Goal: Task Accomplishment & Management: Manage account settings

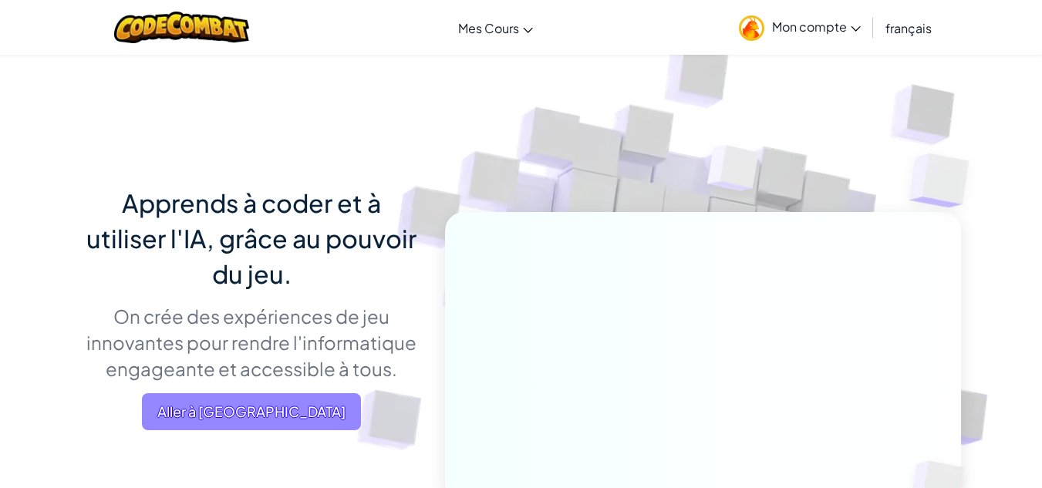
click at [271, 405] on span "Aller à [GEOGRAPHIC_DATA]" at bounding box center [251, 411] width 219 height 37
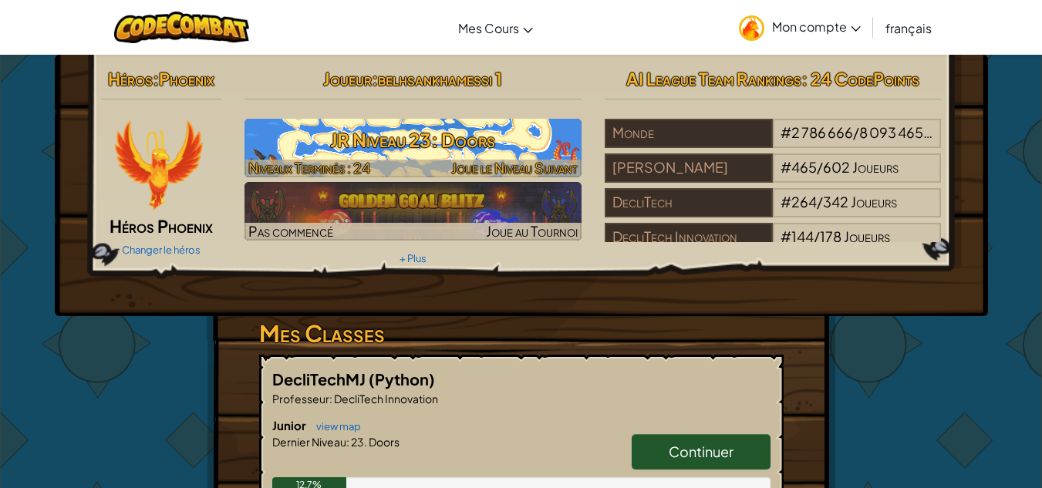
click at [507, 133] on h3 "JR Niveau 23: Doors" at bounding box center [412, 140] width 337 height 35
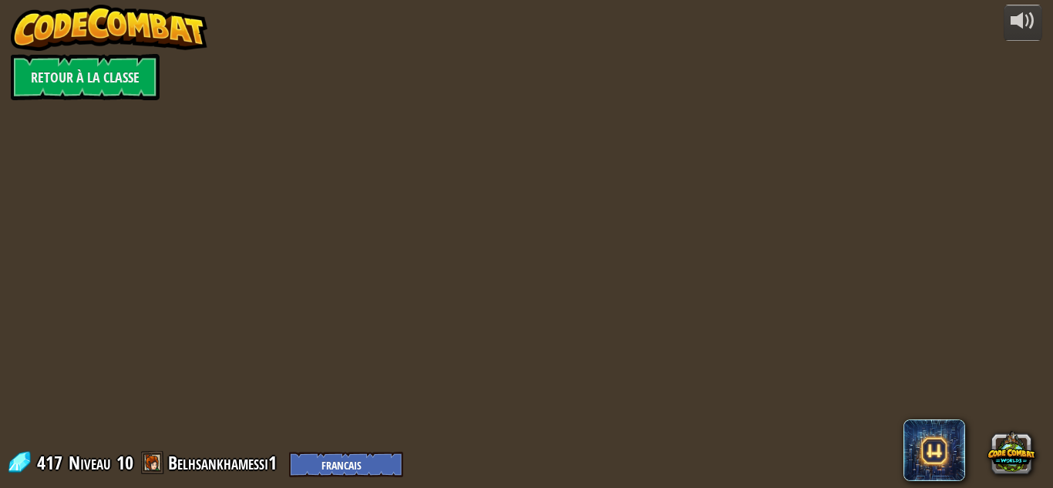
select select "fr"
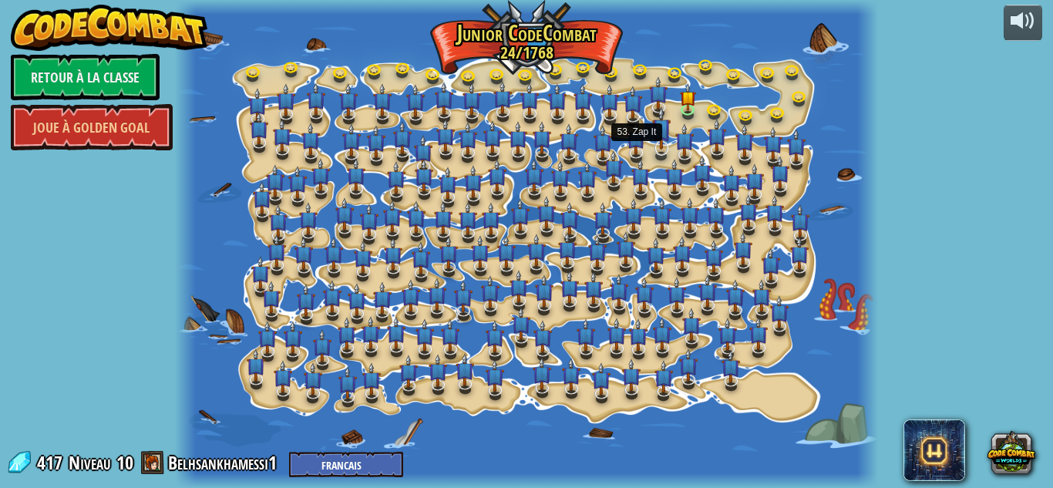
select select "fr"
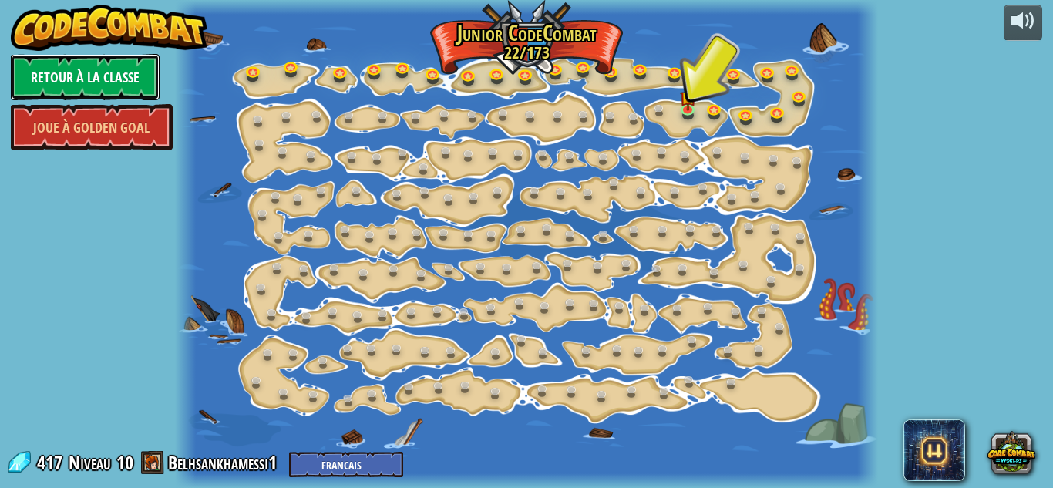
click at [79, 68] on link "Retour à la Classe" at bounding box center [85, 77] width 149 height 46
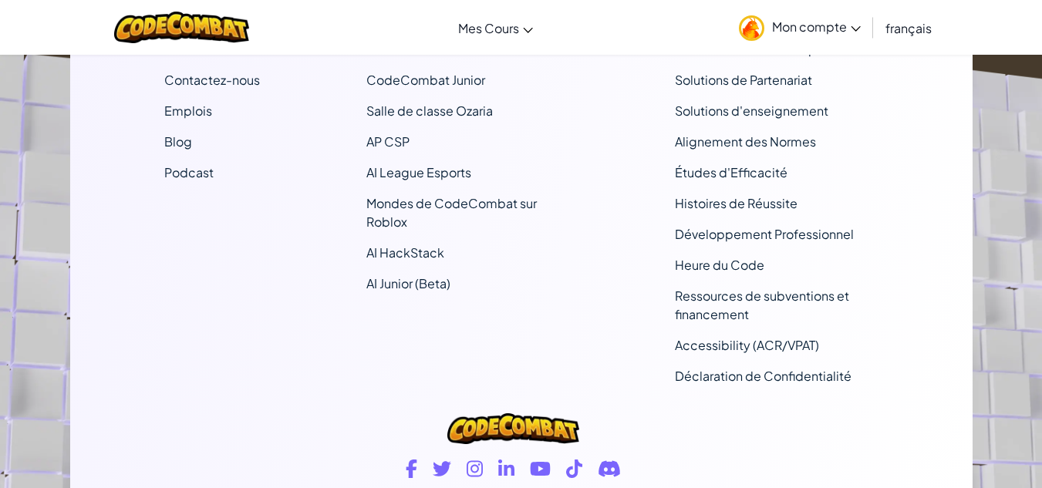
scroll to position [523, 0]
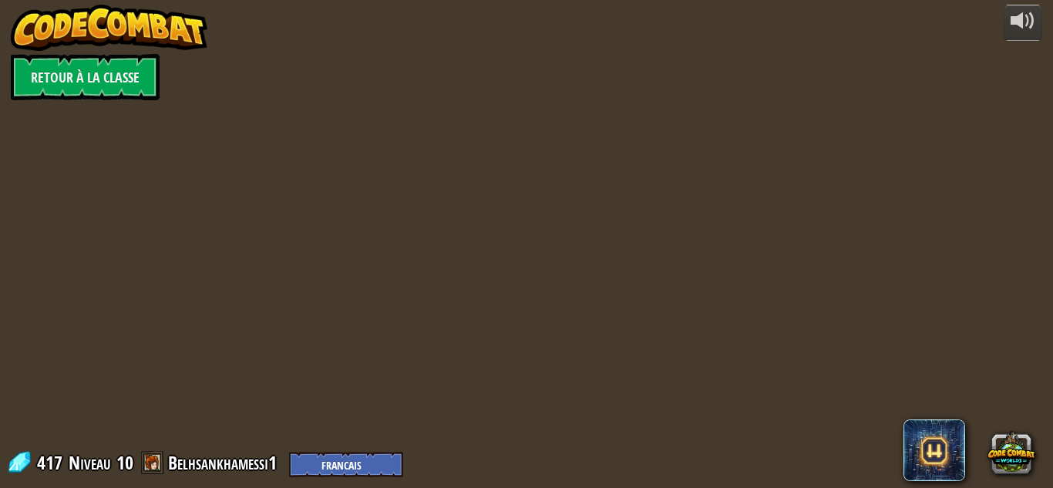
select select "fr"
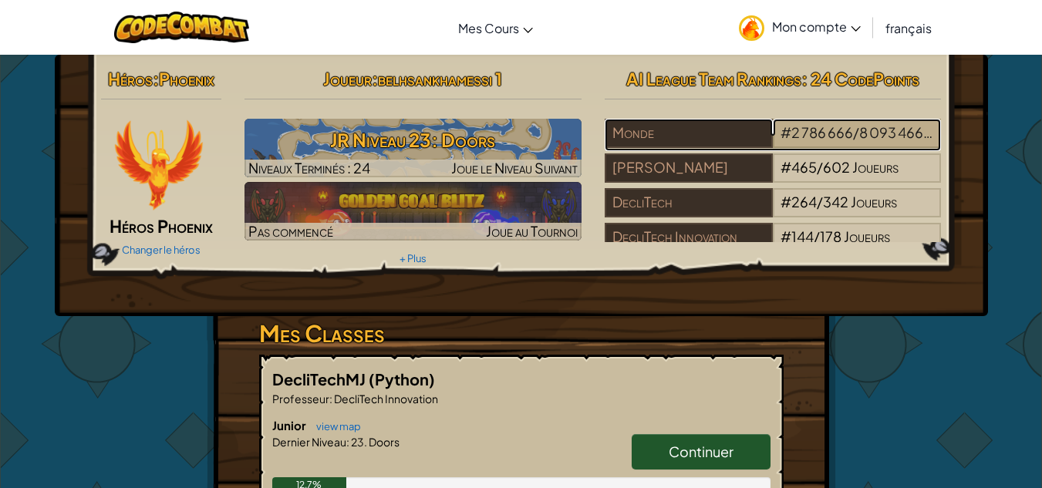
click at [884, 126] on span "8 093 466" at bounding box center [895, 132] width 73 height 18
click at [694, 443] on span "Continuer" at bounding box center [701, 452] width 65 height 18
select select "fr"
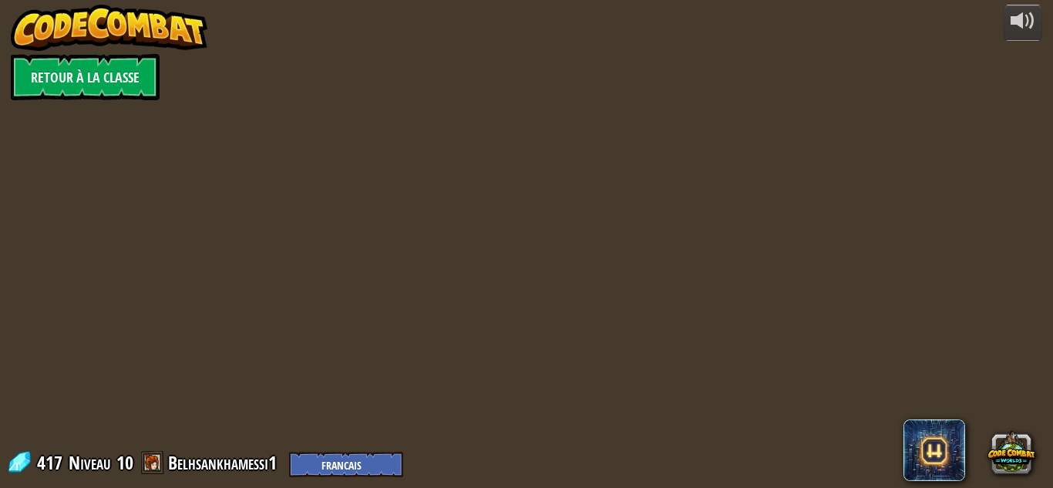
select select "fr"
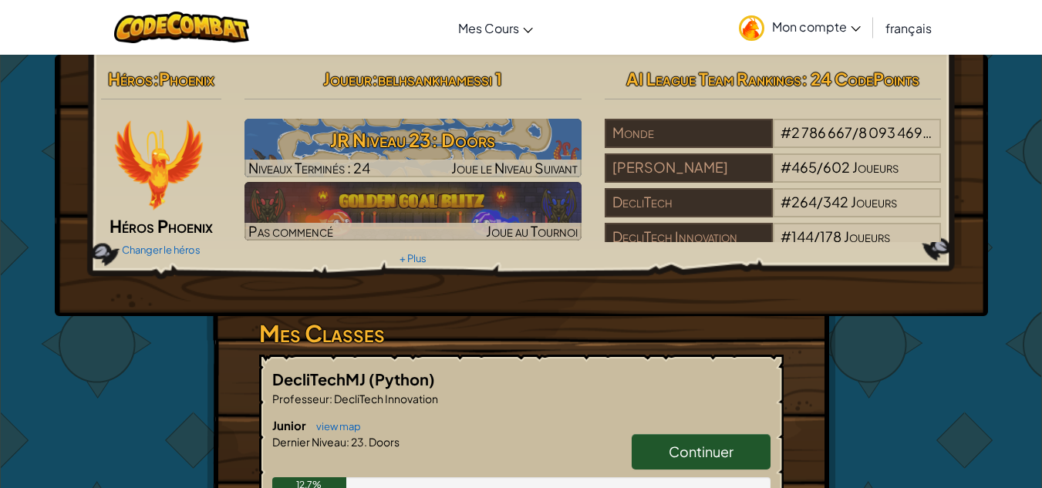
click at [155, 202] on img at bounding box center [158, 165] width 93 height 93
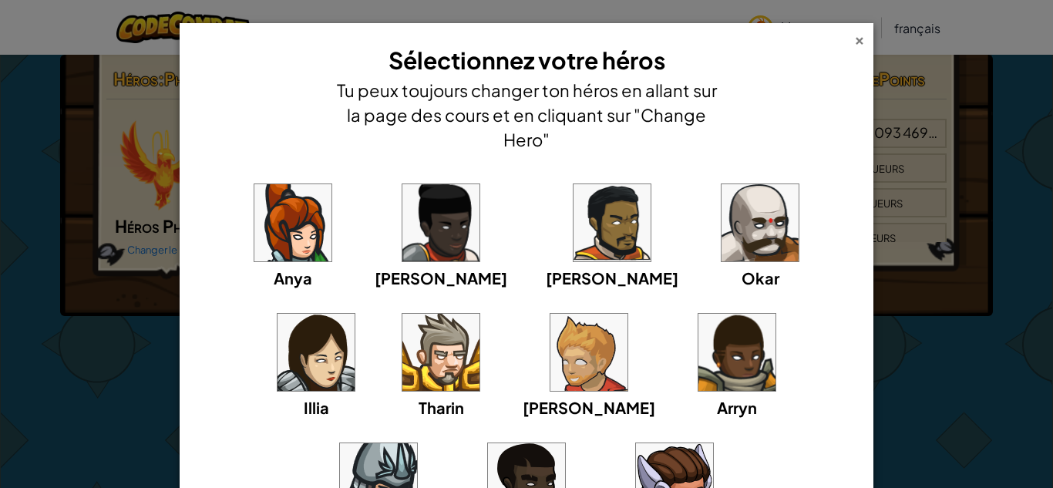
click at [854, 39] on div "×" at bounding box center [859, 38] width 11 height 16
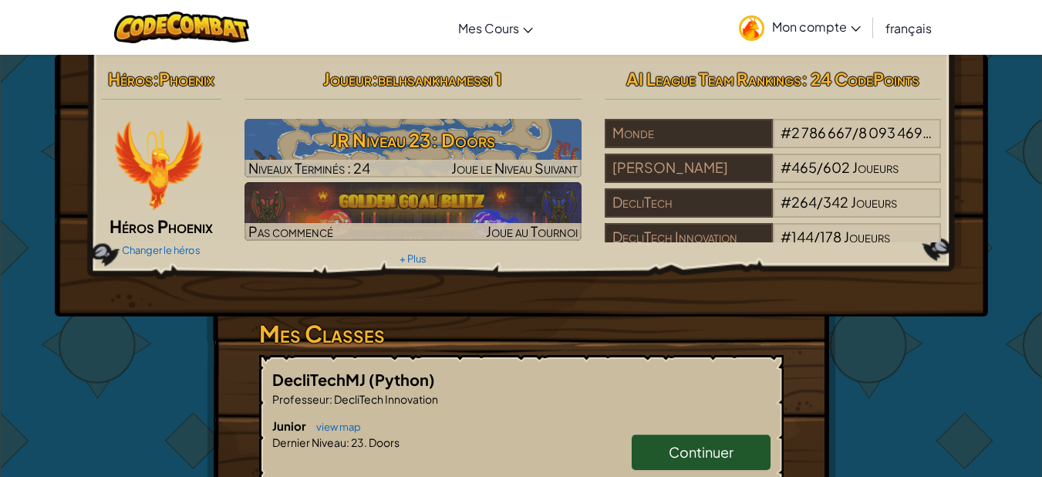
click at [465, 77] on span "belhsankhamessi 1" at bounding box center [440, 79] width 124 height 22
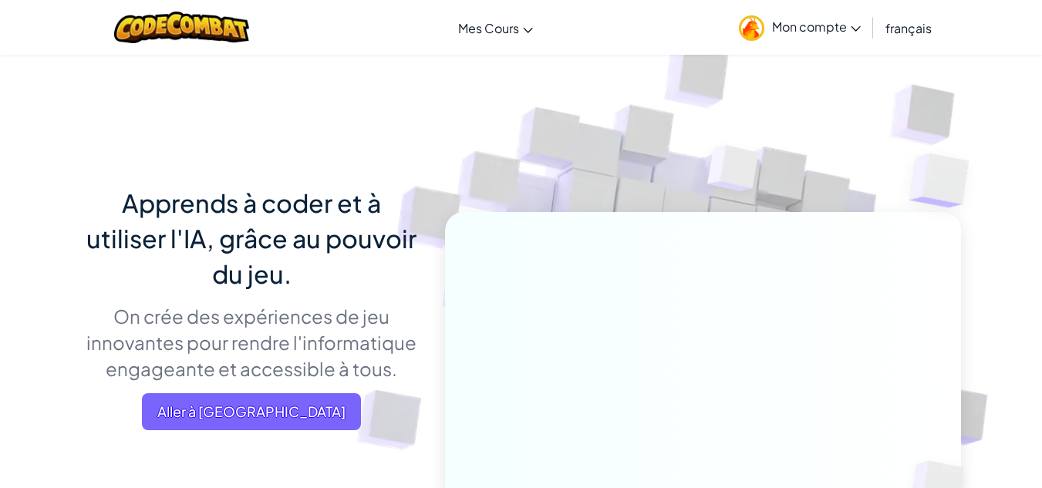
click at [851, 22] on span "Mon compte" at bounding box center [816, 27] width 89 height 16
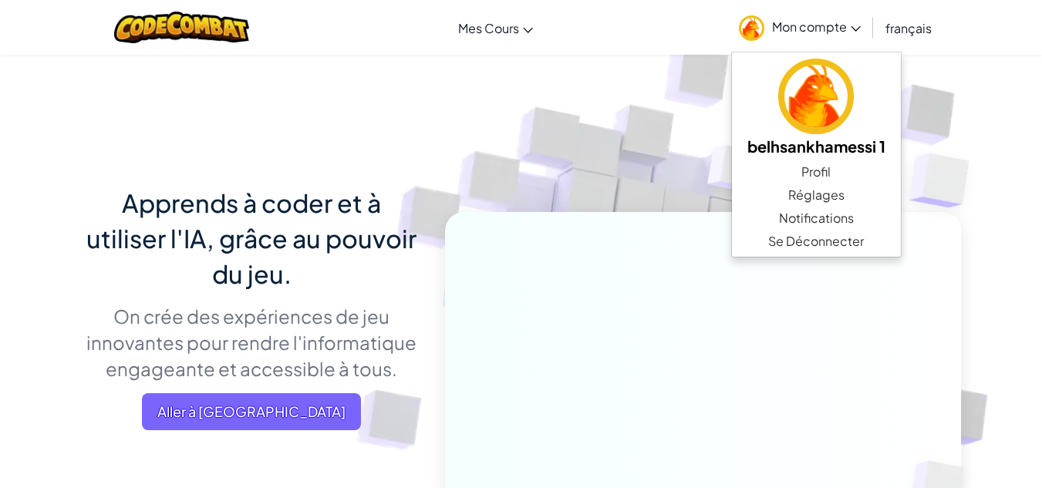
click at [675, 118] on img at bounding box center [692, 339] width 857 height 857
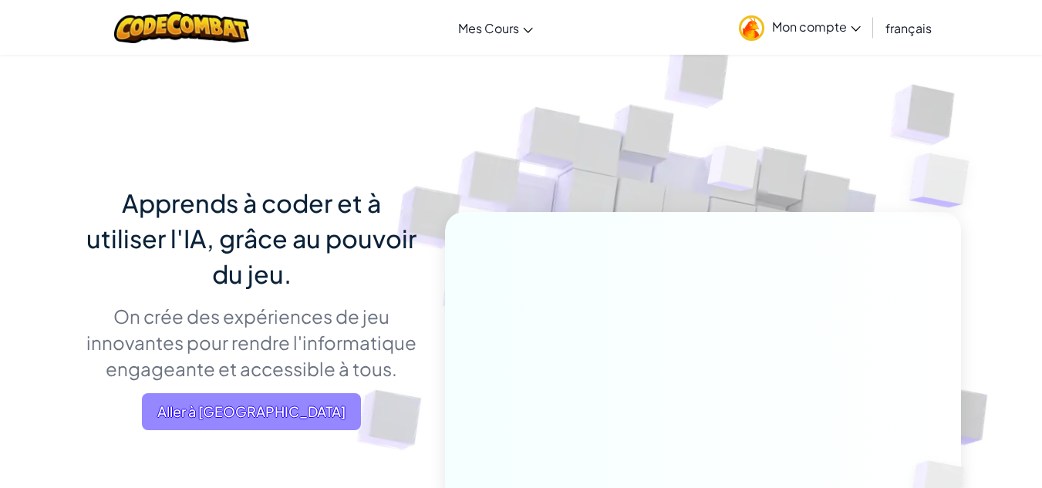
click at [282, 423] on span "Aller à [GEOGRAPHIC_DATA]" at bounding box center [251, 411] width 219 height 37
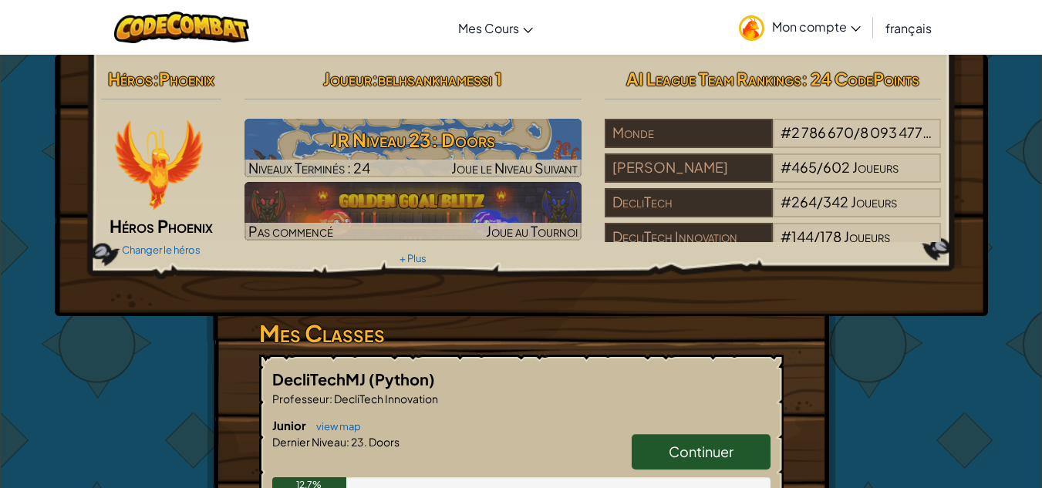
click at [851, 25] on span "Mon compte" at bounding box center [816, 27] width 89 height 16
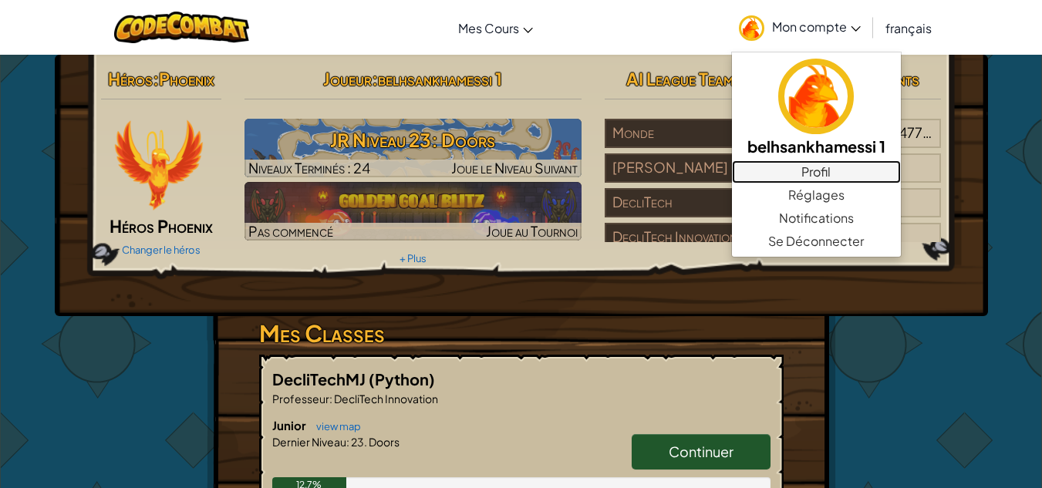
click at [832, 171] on link "Profil" at bounding box center [816, 171] width 169 height 23
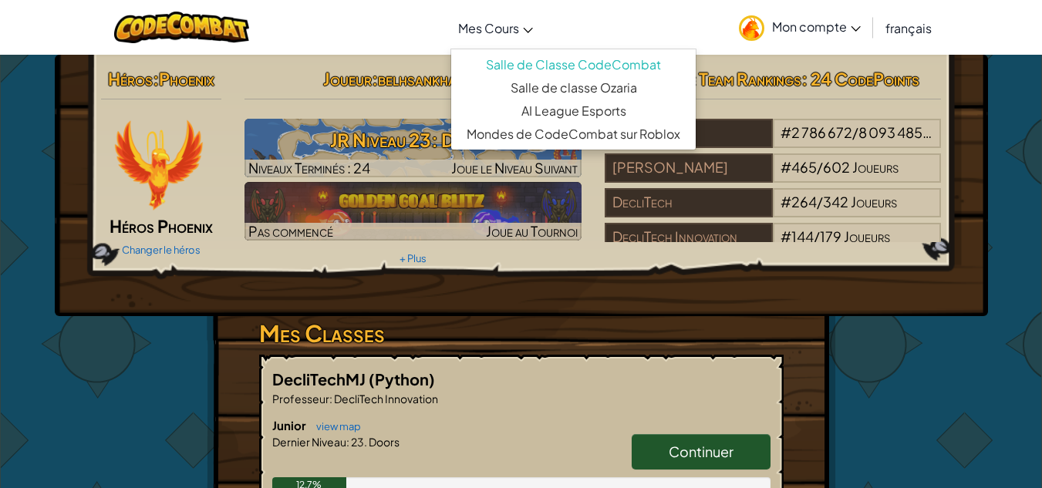
click at [524, 29] on icon at bounding box center [528, 30] width 9 height 5
click at [578, 273] on div "Héros : Phoenix Héros Phoenix Changer le héros Joueur : belhsankhamessi 1 JR Ni…" at bounding box center [521, 185] width 933 height 261
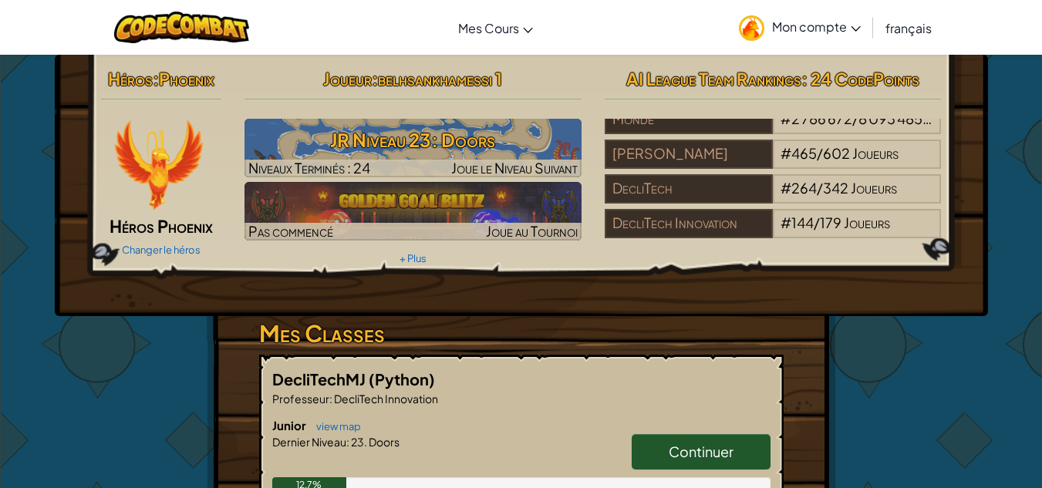
scroll to position [62, 0]
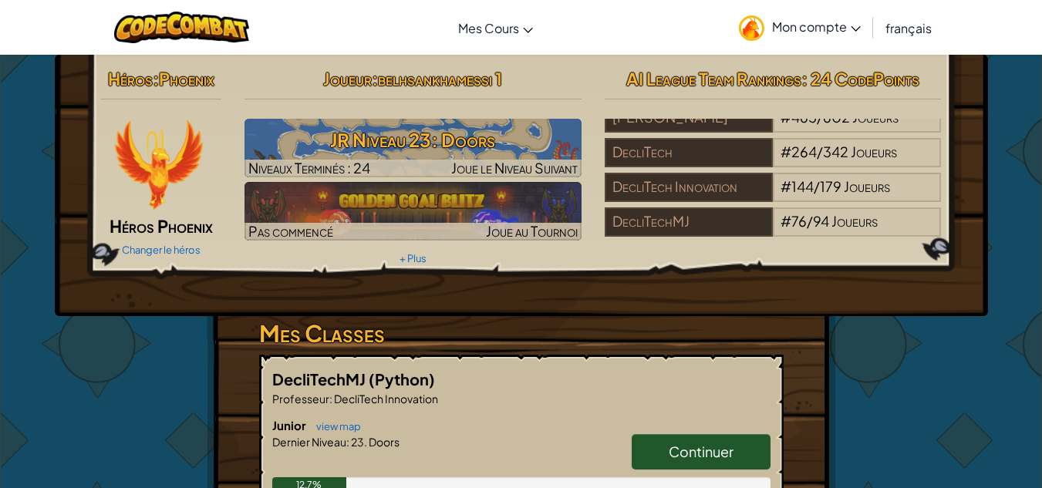
click at [783, 32] on span "Mon compte" at bounding box center [816, 27] width 89 height 16
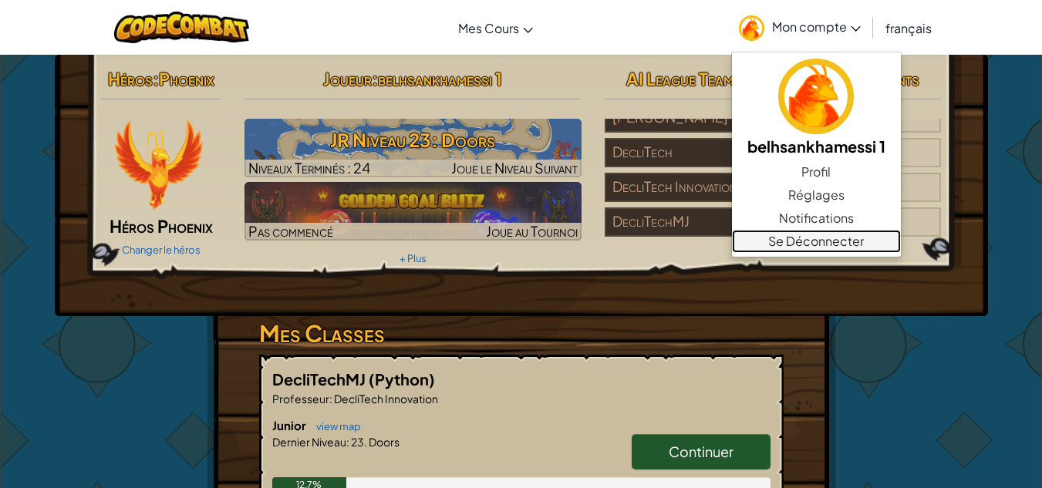
click at [791, 230] on link "Se Déconnecter" at bounding box center [816, 241] width 169 height 23
